Goal: Information Seeking & Learning: Find specific fact

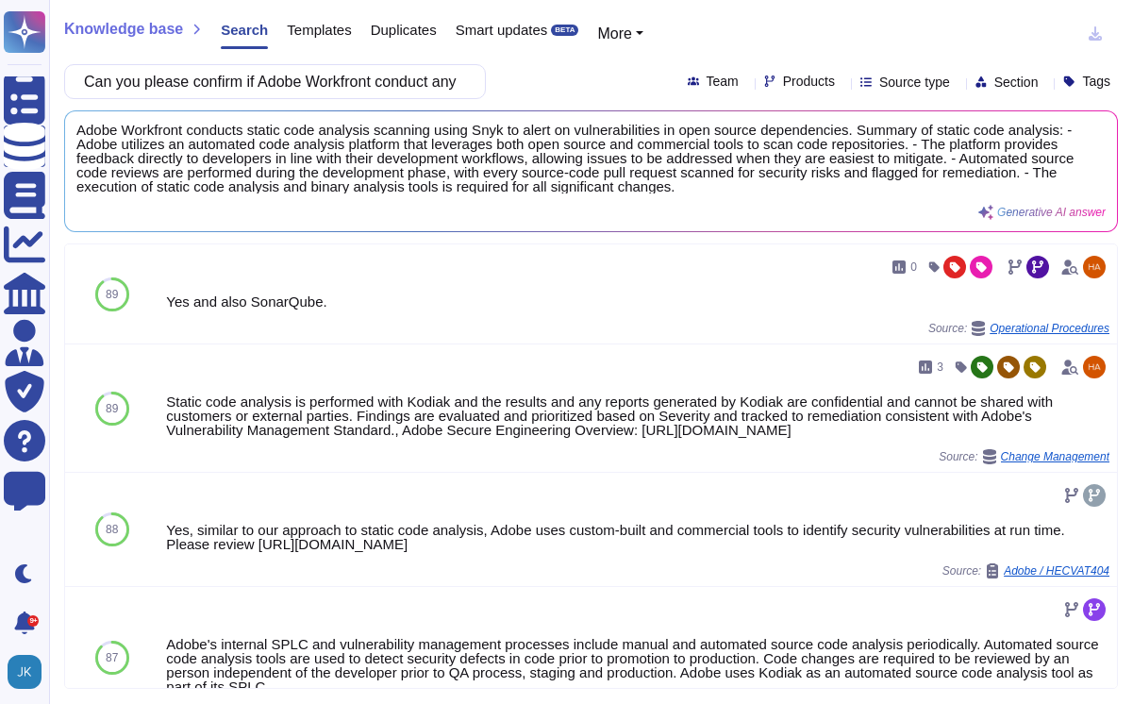
click at [377, 201] on div "Adobe Workfront conducts static code analysis scanning using Snyk to alert on v…" at bounding box center [590, 171] width 1029 height 97
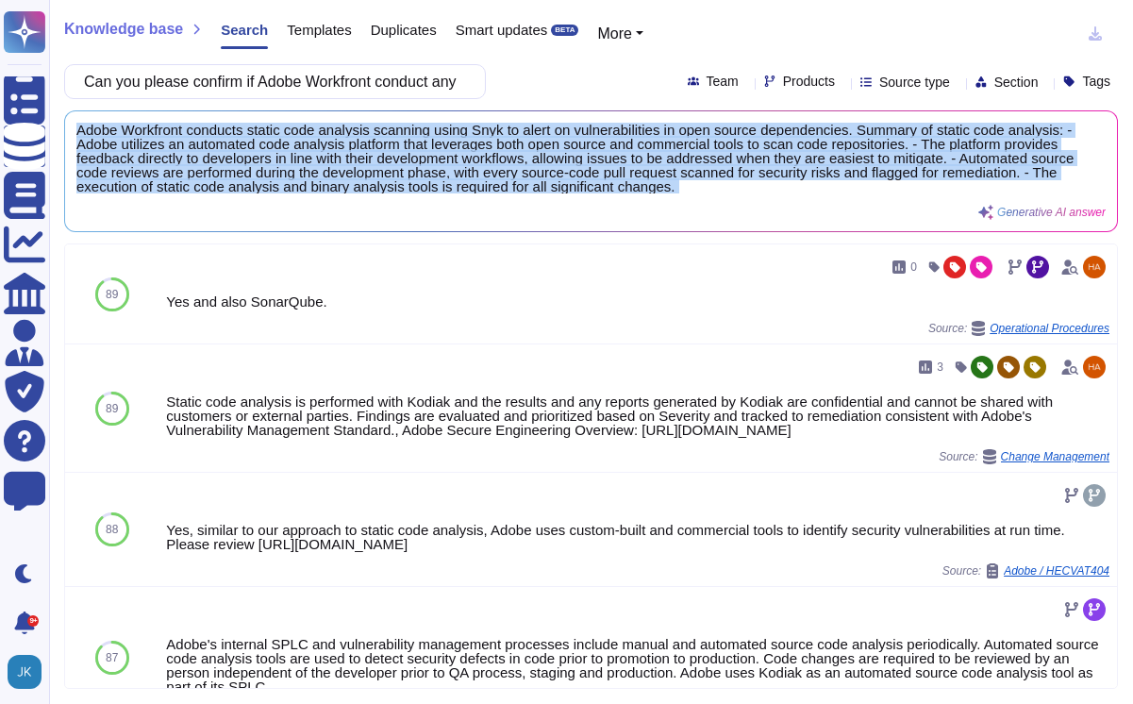
click at [377, 201] on div "Adobe Workfront conducts static code analysis scanning using Snyk to alert on v…" at bounding box center [590, 171] width 1029 height 97
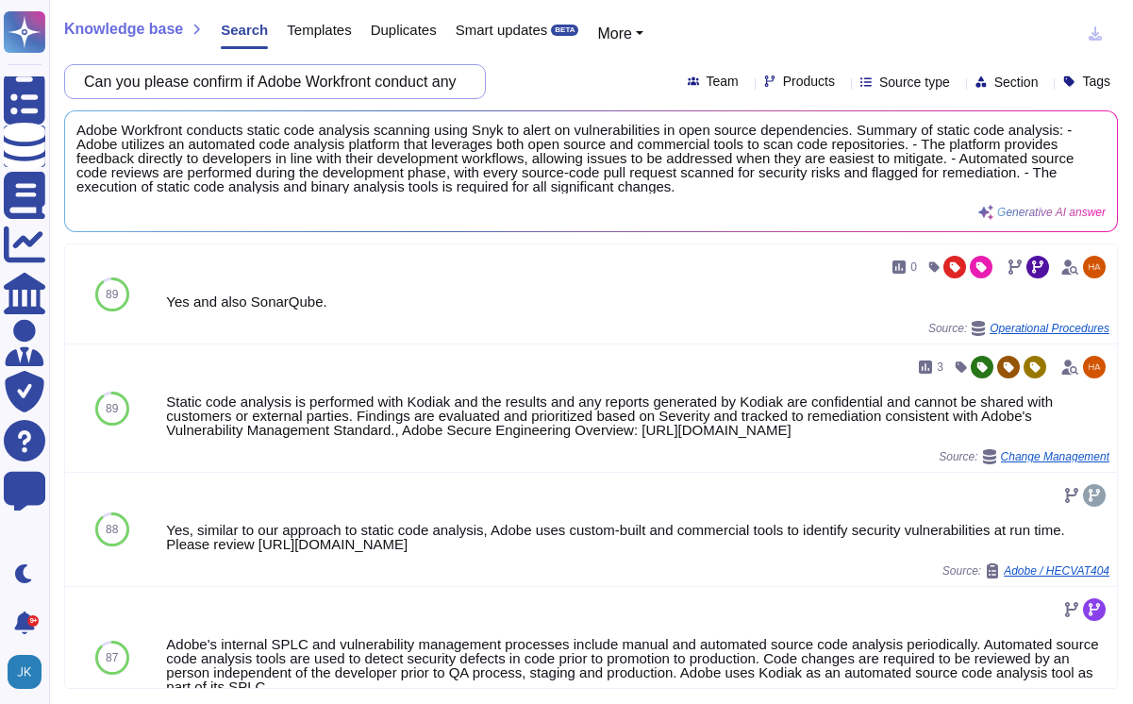
click at [406, 86] on input "Can you please confirm if Adobe Workfront conduct any static code analysis scan…" at bounding box center [270, 81] width 391 height 33
paste input "For question NPI-16, is there any way that it can be implemented to provide ele…"
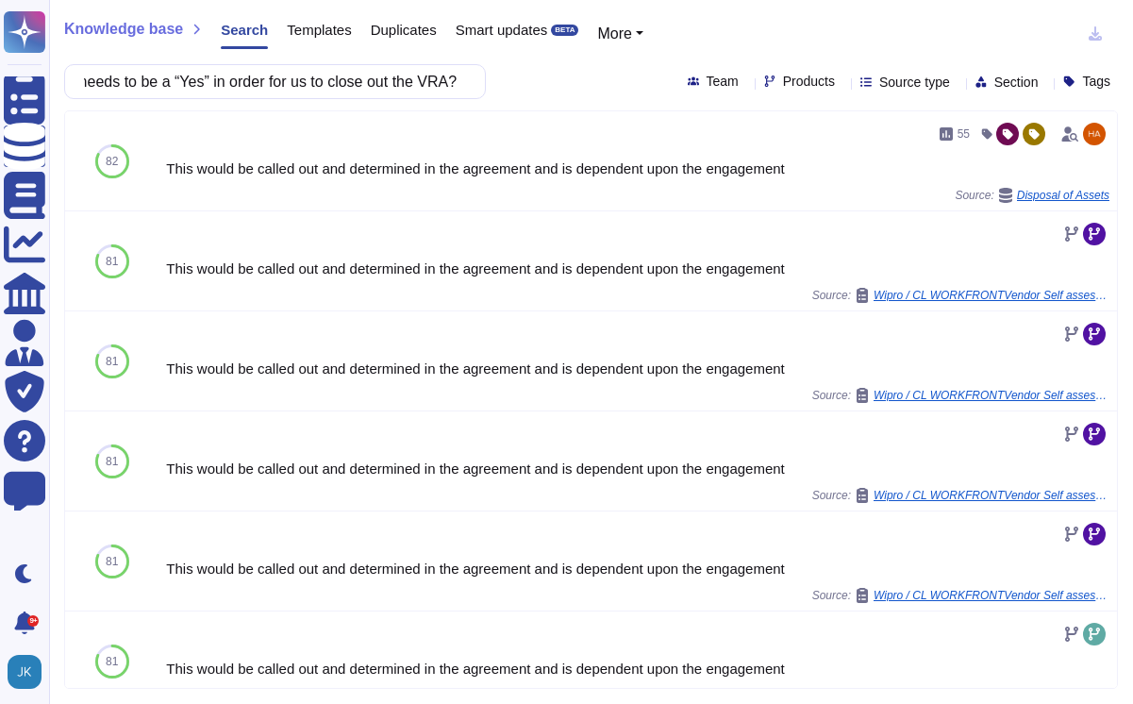
click at [470, 67] on div "For question NPI-16, is there any way that it can be implemented to provide ele…" at bounding box center [275, 81] width 422 height 35
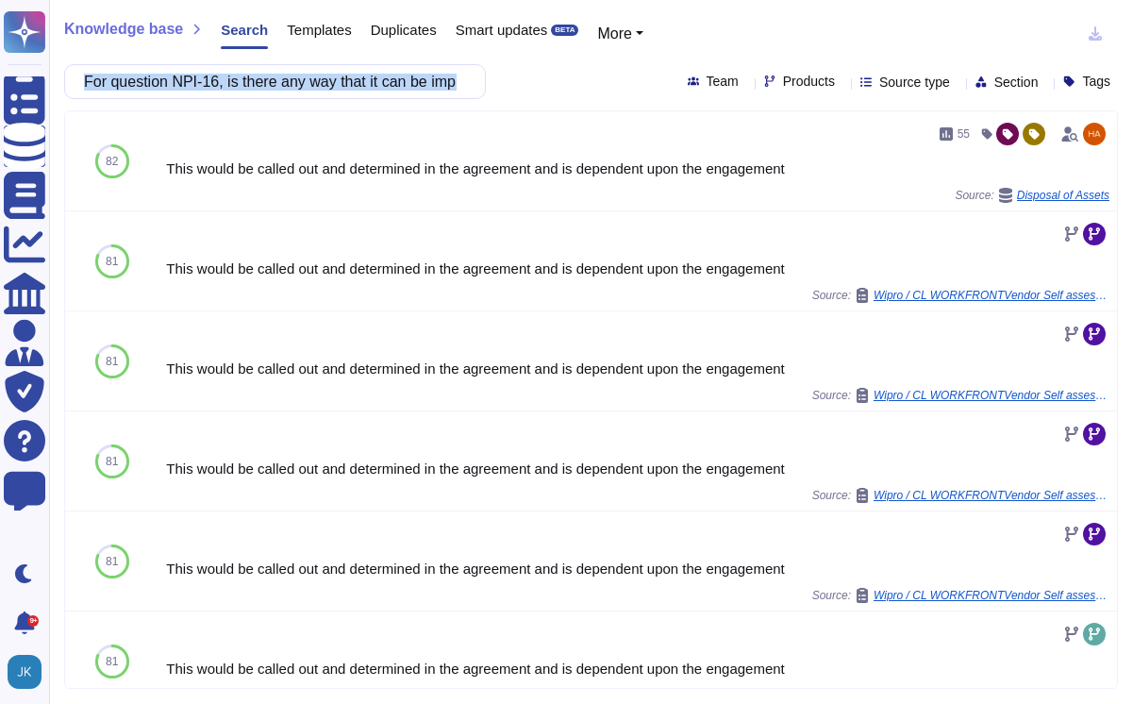
click at [470, 67] on div "For question NPI-16, is there any way that it can be implemented to provide ele…" at bounding box center [275, 81] width 422 height 35
click at [471, 68] on div "For question NPI-16, is there any way that it can be implemented to provide ele…" at bounding box center [275, 81] width 422 height 35
click at [464, 77] on input "For question NPI-16, is there any way that it can be implemented to provide ele…" at bounding box center [270, 81] width 391 height 33
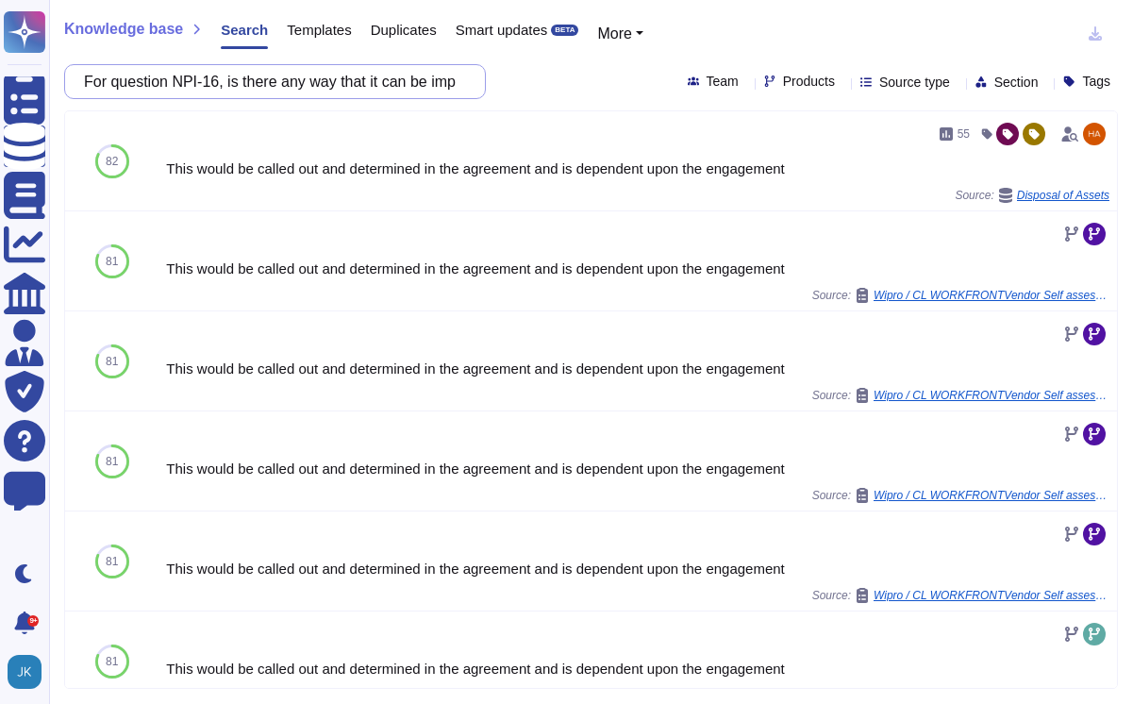
click at [464, 77] on input "For question NPI-16, is there any way that it can be implemented to provide ele…" at bounding box center [270, 81] width 391 height 33
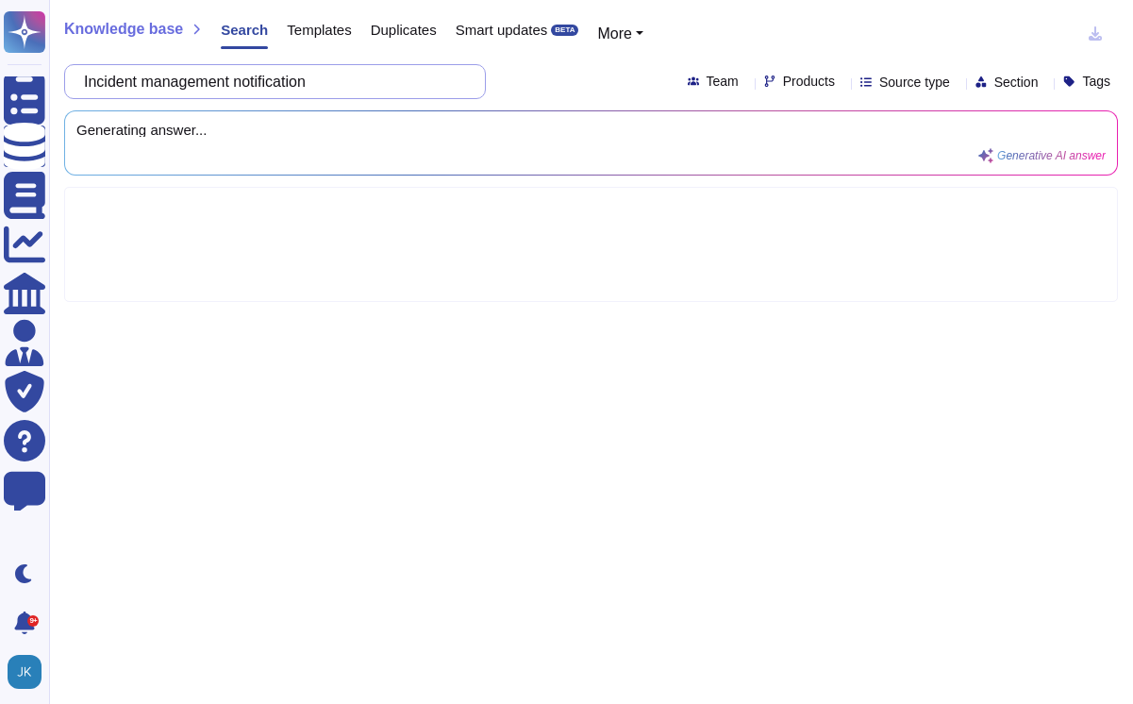
type input "Incident management notification"
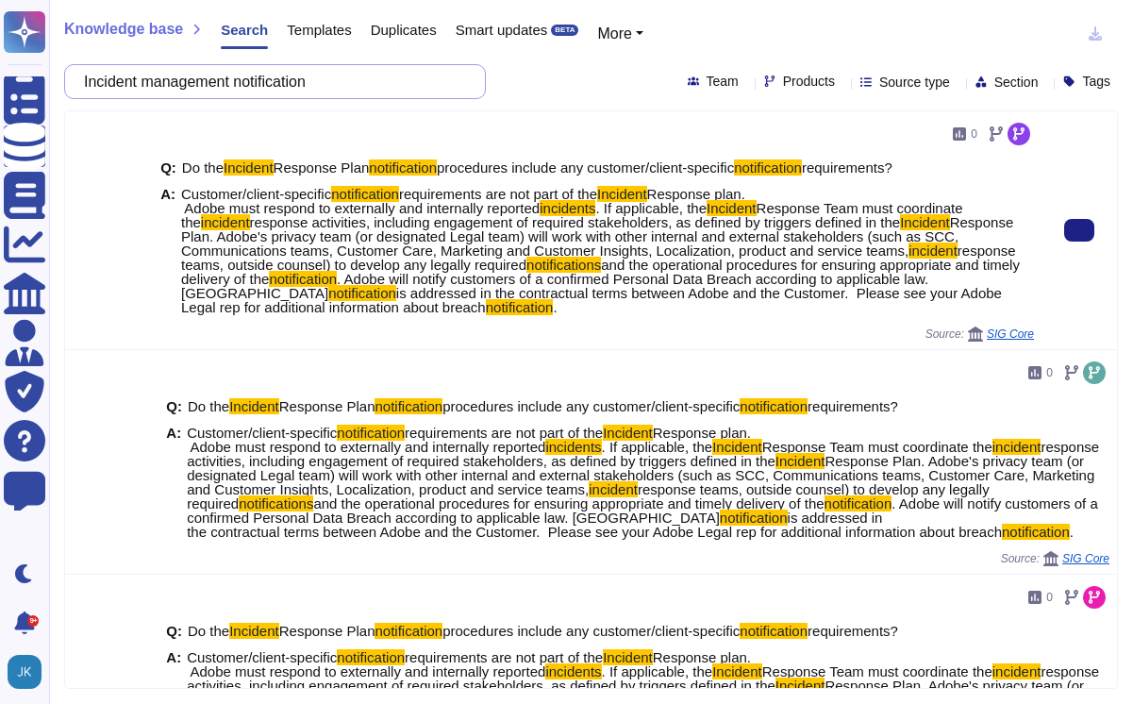
click at [532, 245] on span "Response Plan. Adobe's privacy team (or designated Legal team) will work with o…" at bounding box center [597, 236] width 832 height 44
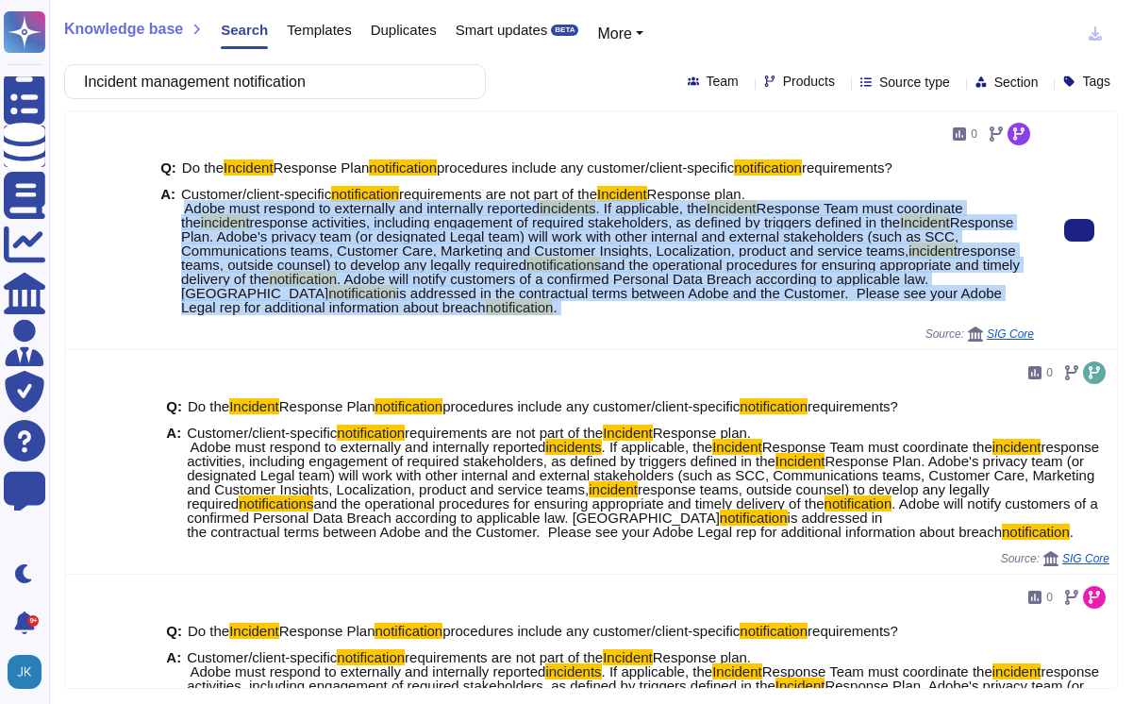
click at [532, 245] on span "Response Plan. Adobe's privacy team (or designated Legal team) will work with o…" at bounding box center [597, 236] width 832 height 44
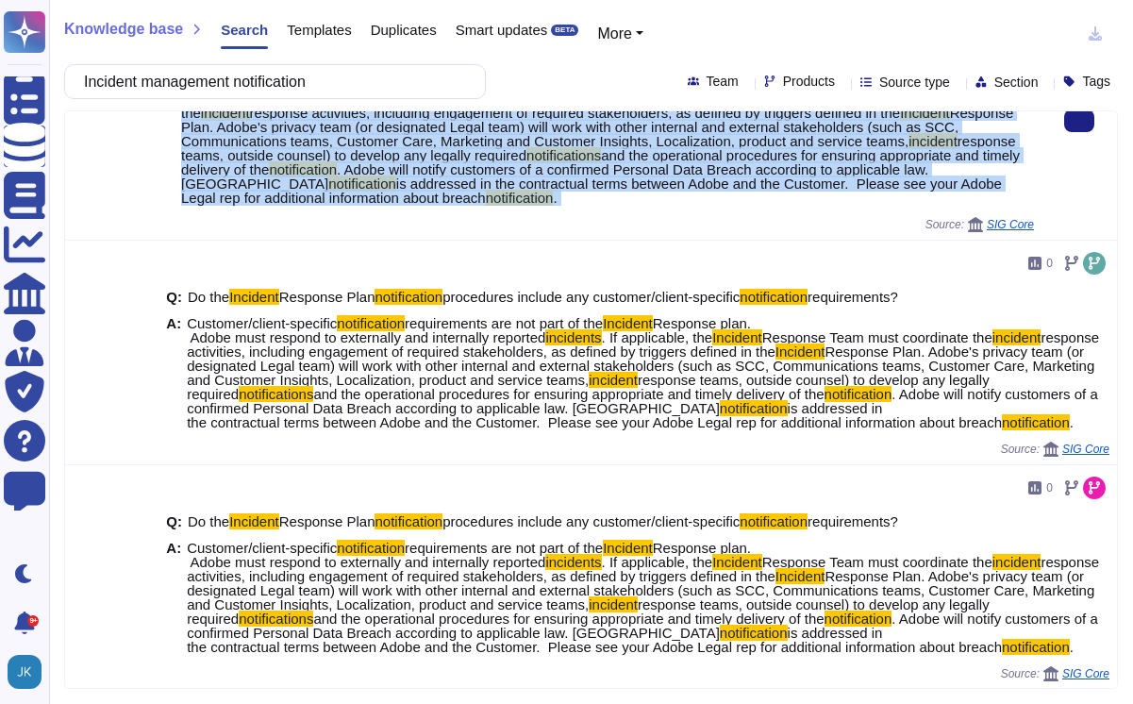
scroll to position [112, 0]
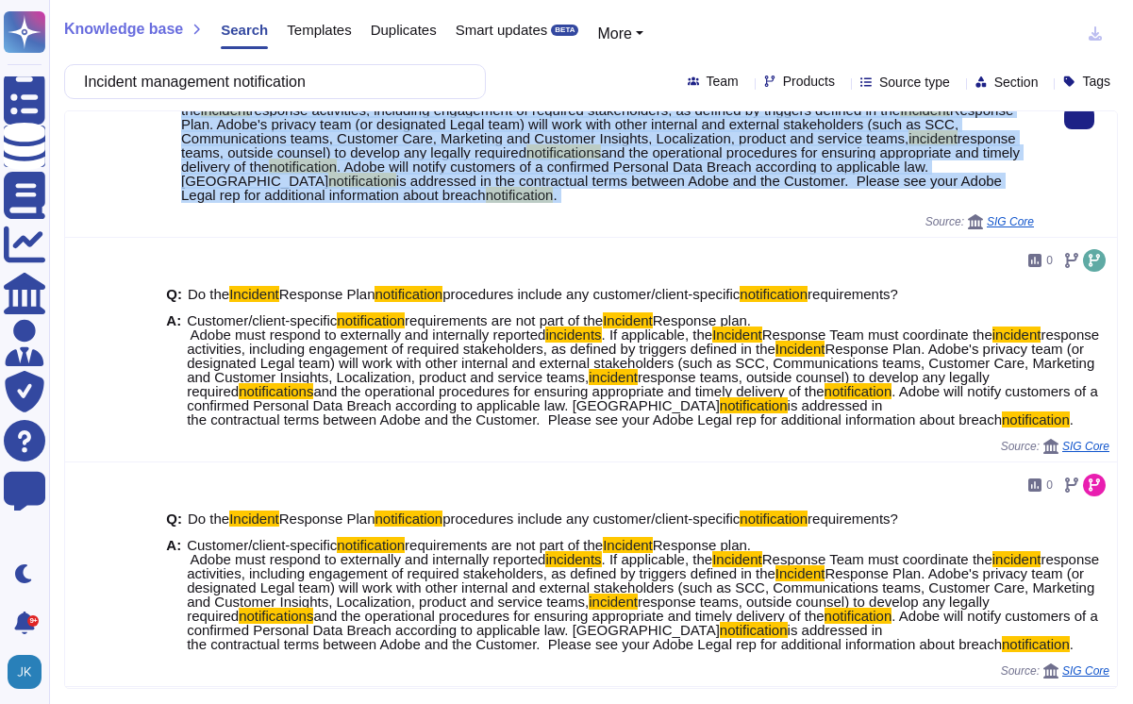
copy span "Adobe must respond to externally and internally reported incidents . If applica…"
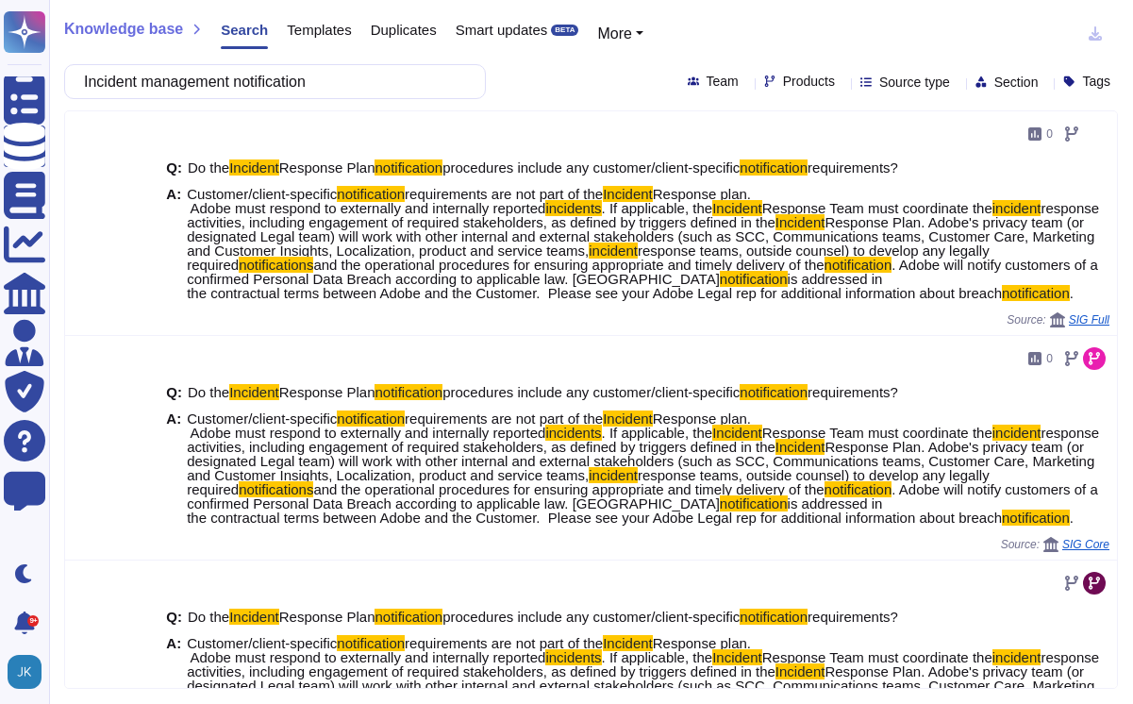
scroll to position [923, 0]
